Goal: Use online tool/utility: Utilize a website feature to perform a specific function

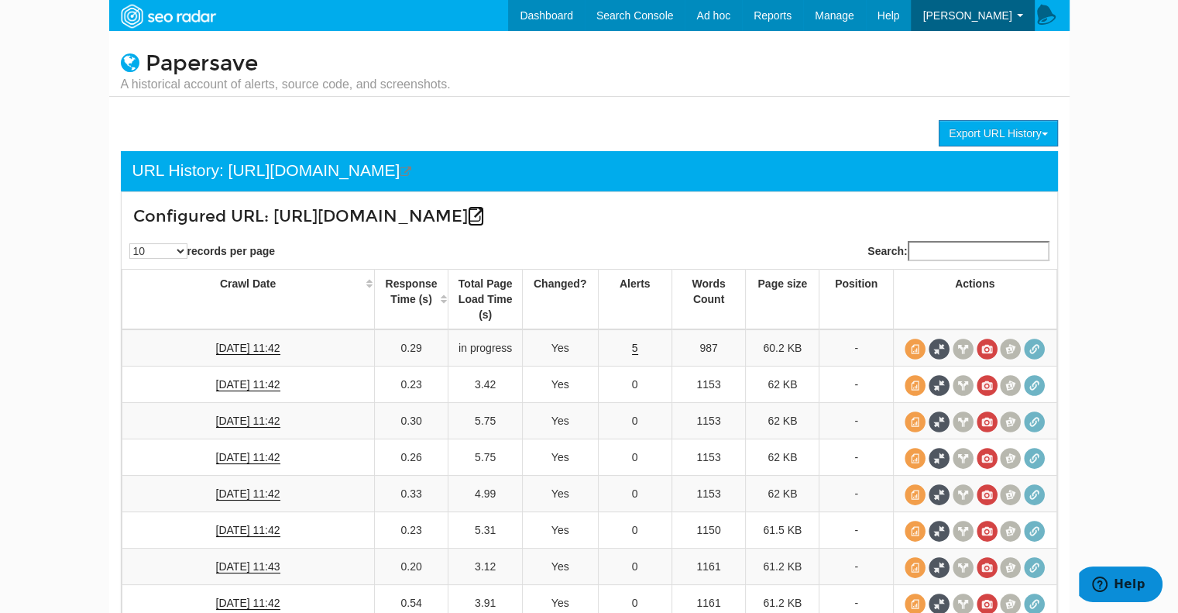
click at [468, 224] on icon at bounding box center [476, 216] width 16 height 16
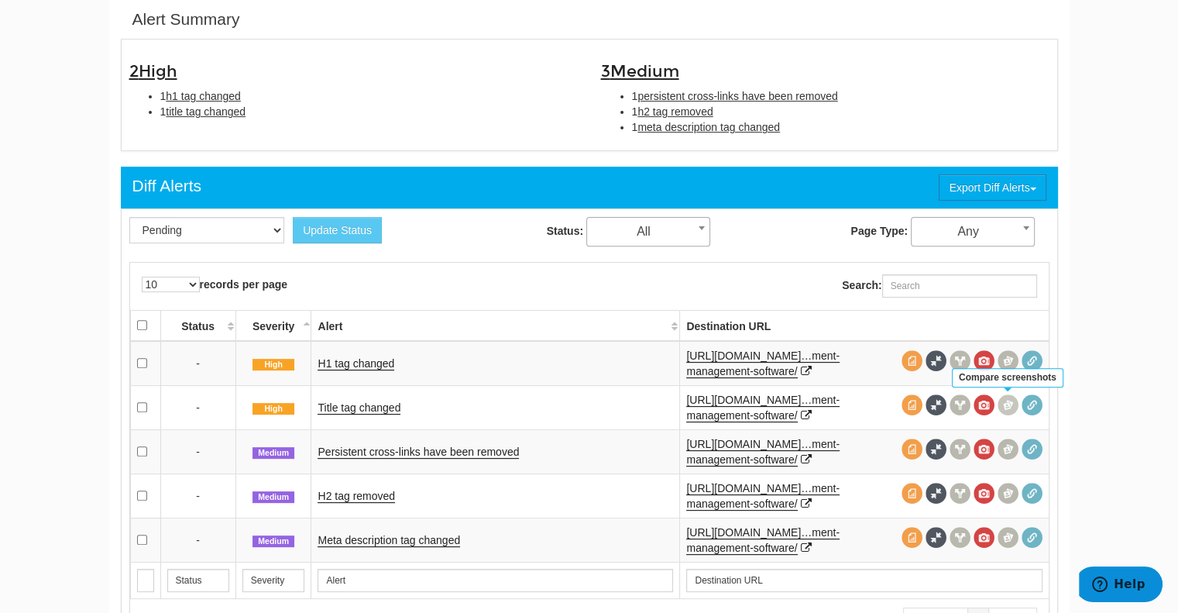
click at [1011, 407] on span at bounding box center [1008, 404] width 21 height 21
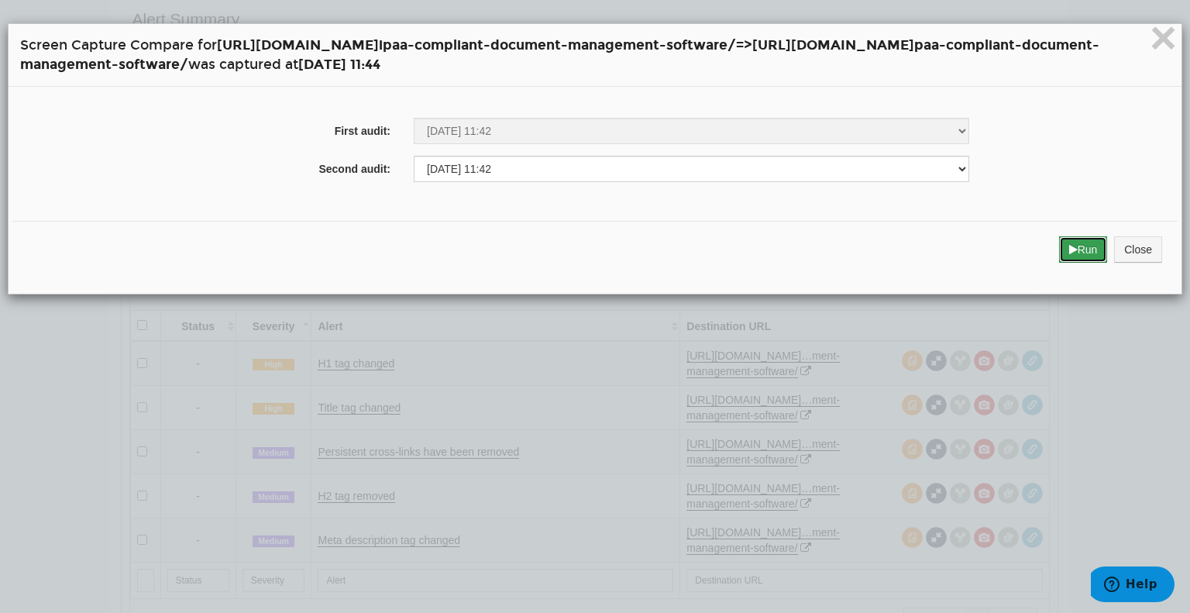
click at [1063, 253] on button "Run" at bounding box center [1083, 249] width 49 height 26
